Goal: Check status

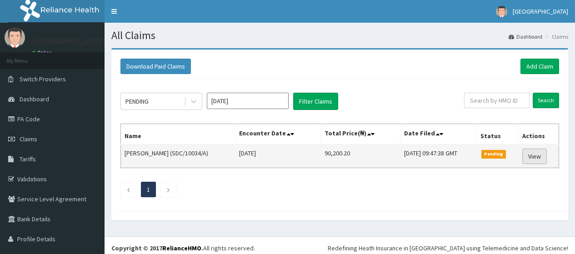
click at [538, 157] on link "View" at bounding box center [535, 156] width 25 height 15
